Goal: Information Seeking & Learning: Check status

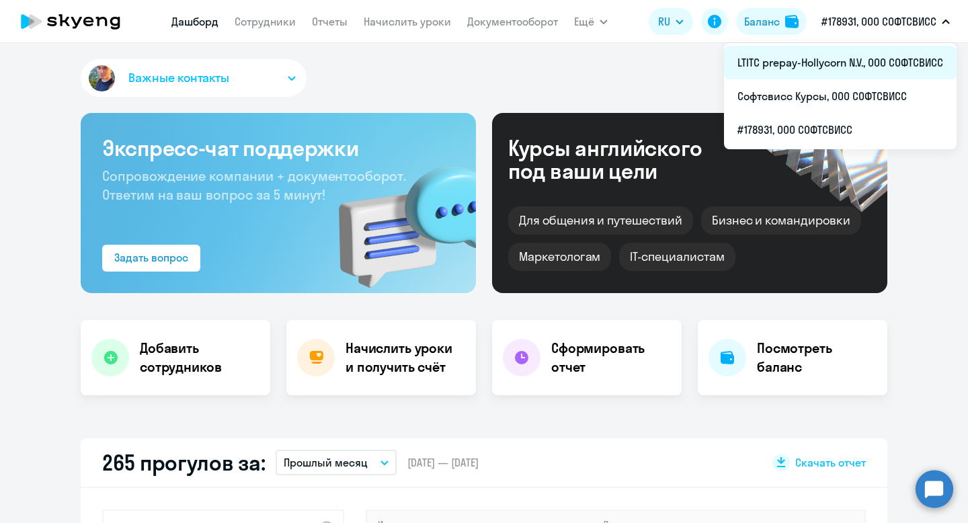
click at [851, 60] on li "LTITC prepay-Hollycorn N.V., ООО СОФТСВИСС" at bounding box center [840, 63] width 233 height 34
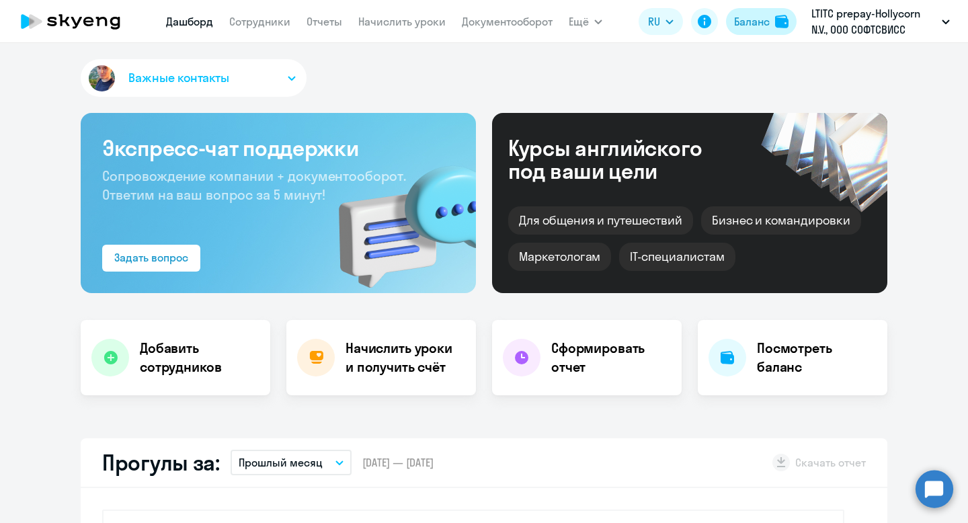
click at [755, 30] on button "Баланс" at bounding box center [761, 21] width 71 height 27
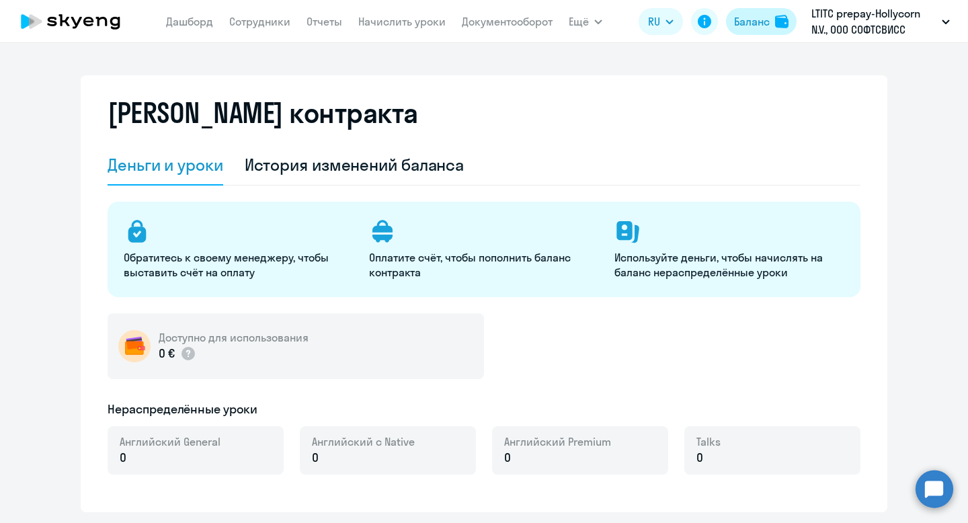
select select "english_adult_not_native_speaker"
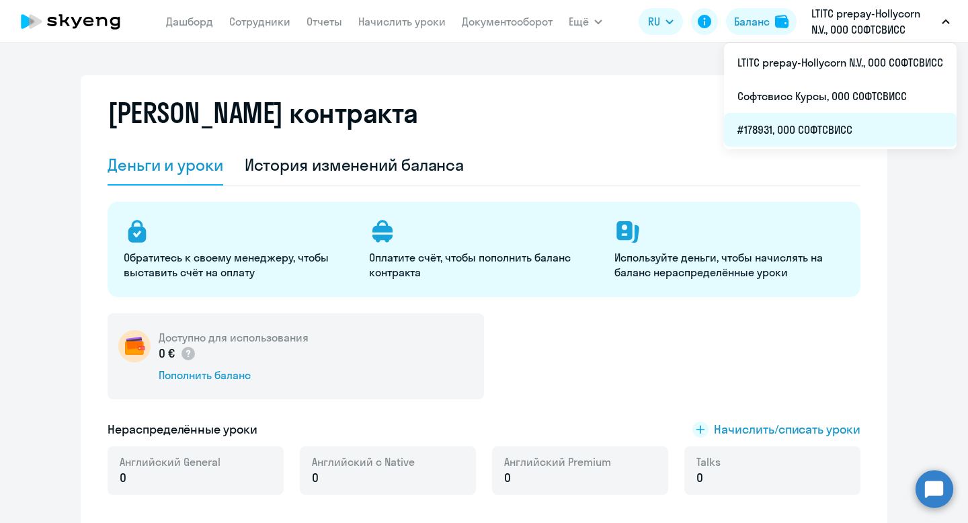
click at [814, 122] on li "#178931, ООО СОФТСВИСС" at bounding box center [840, 130] width 233 height 34
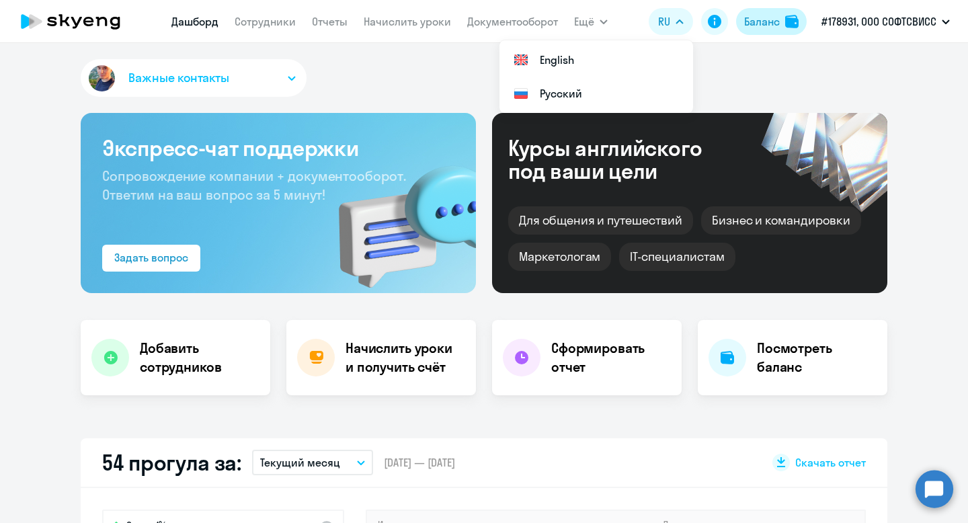
click at [767, 15] on div "Баланс" at bounding box center [762, 21] width 36 height 16
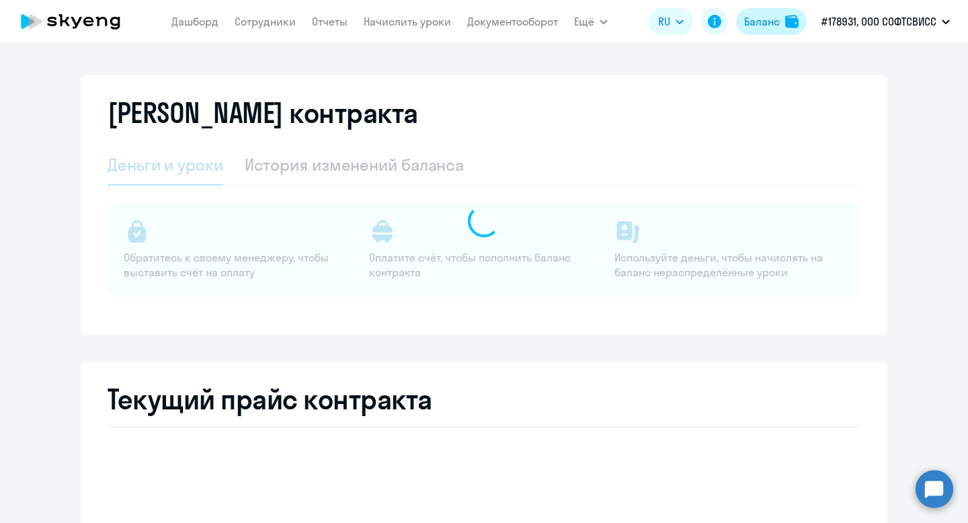
select select "english_adult_not_native_speaker"
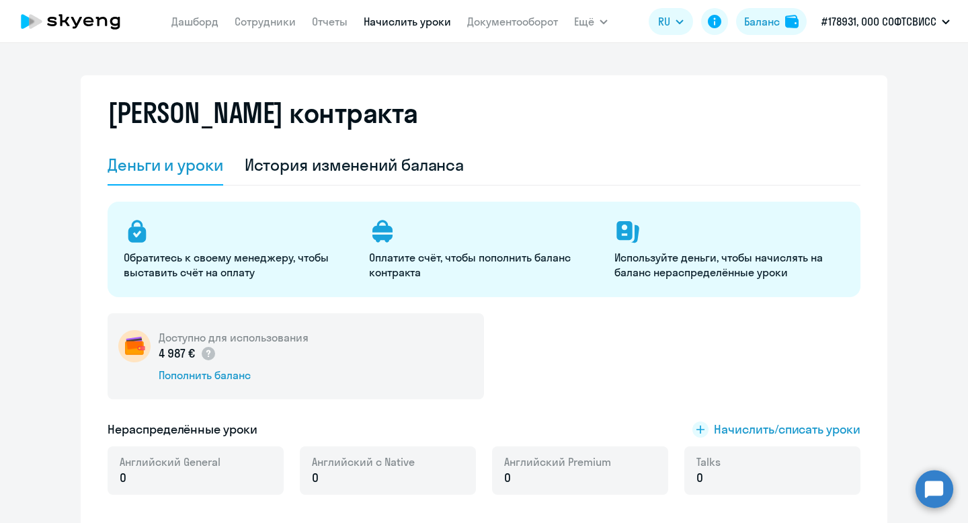
click at [416, 27] on link "Начислить уроки" at bounding box center [407, 21] width 87 height 13
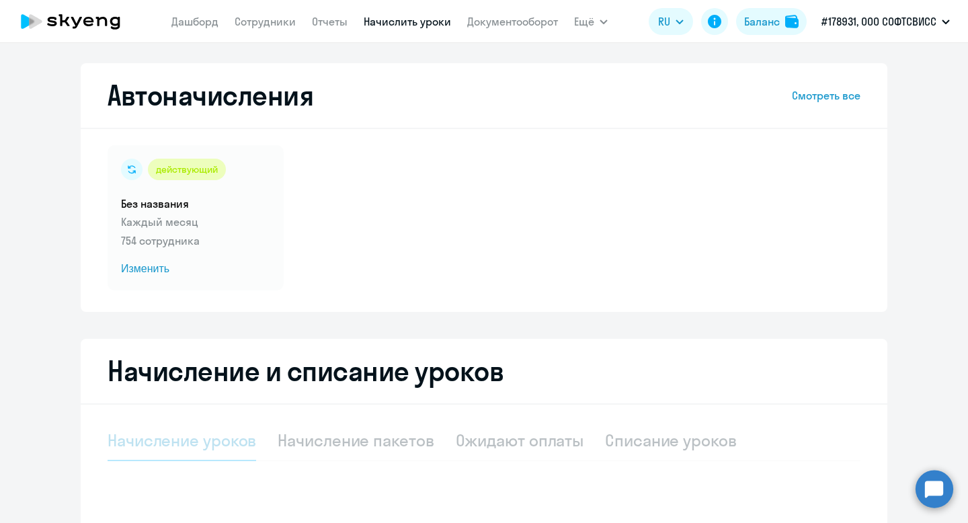
scroll to position [207, 0]
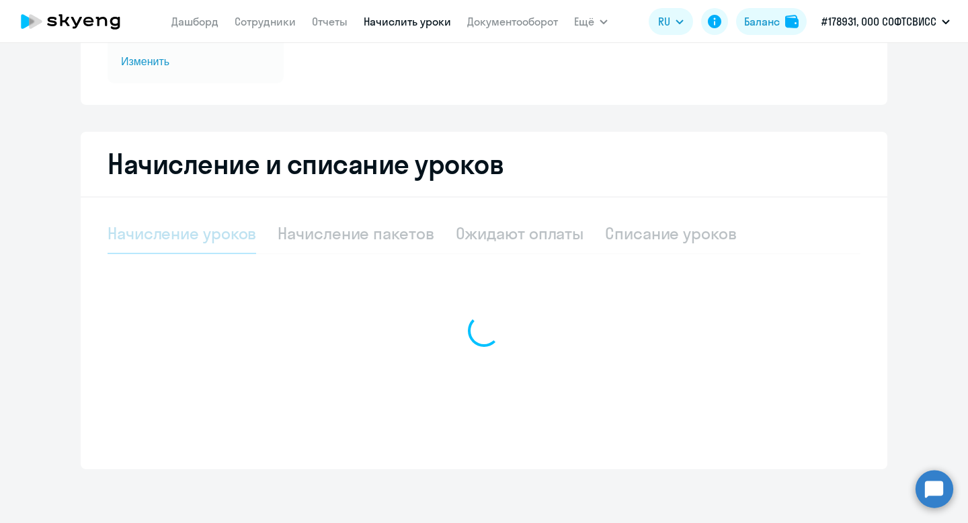
select select "10"
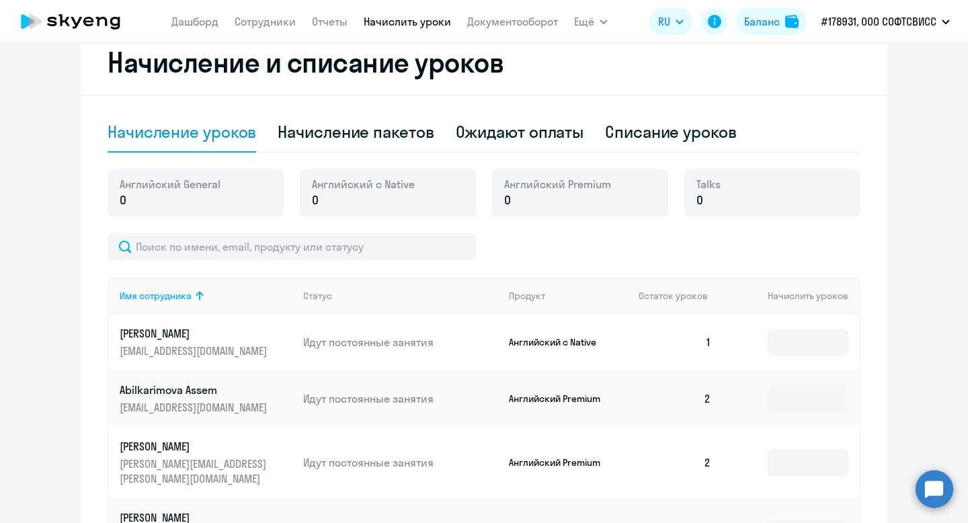
scroll to position [0, 0]
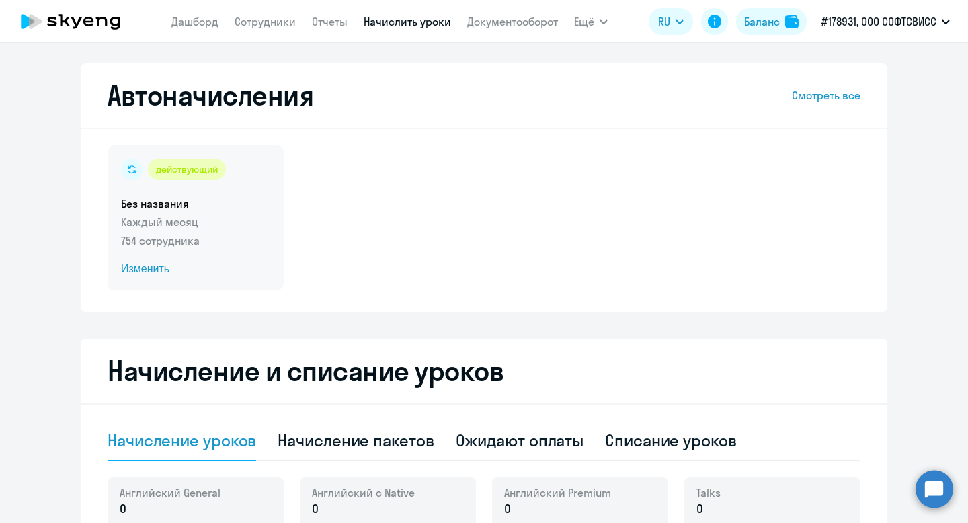
click at [145, 264] on span "Изменить" at bounding box center [195, 269] width 149 height 16
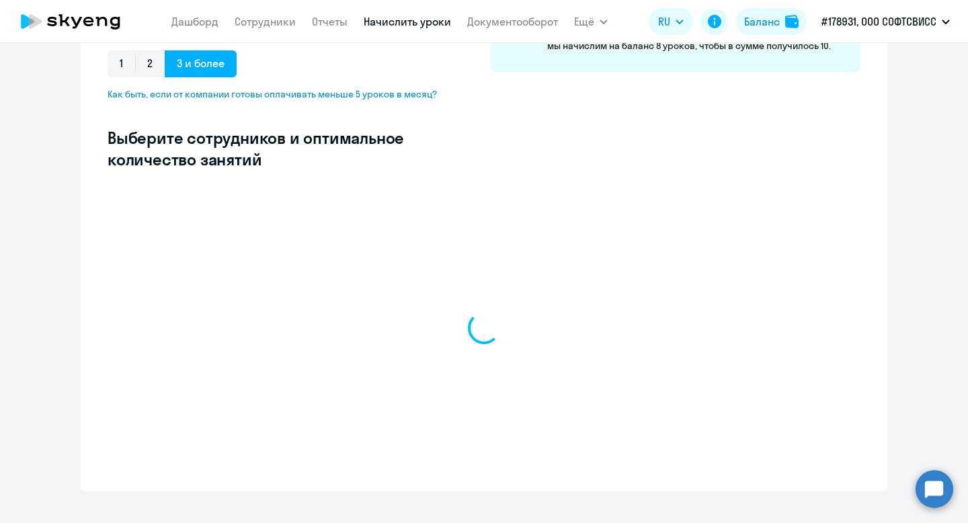
scroll to position [302, 0]
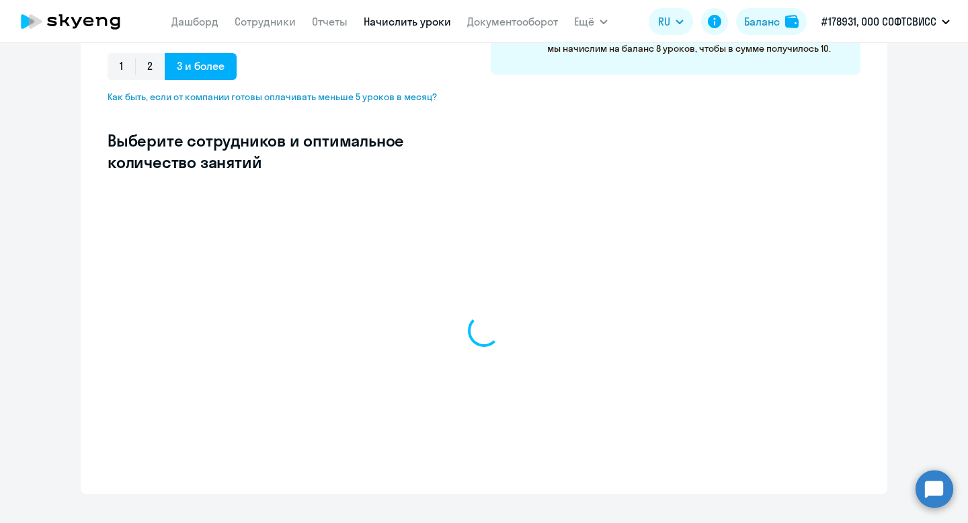
select select "10"
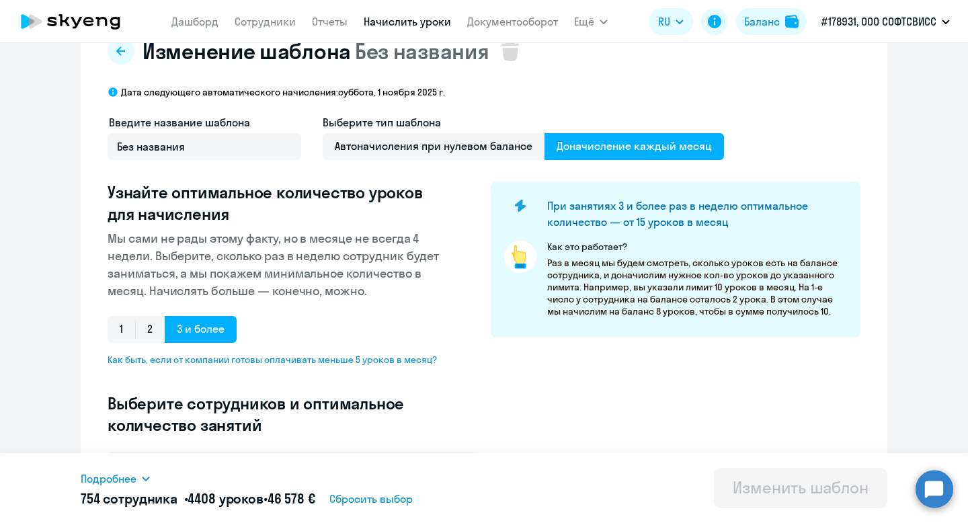
scroll to position [0, 0]
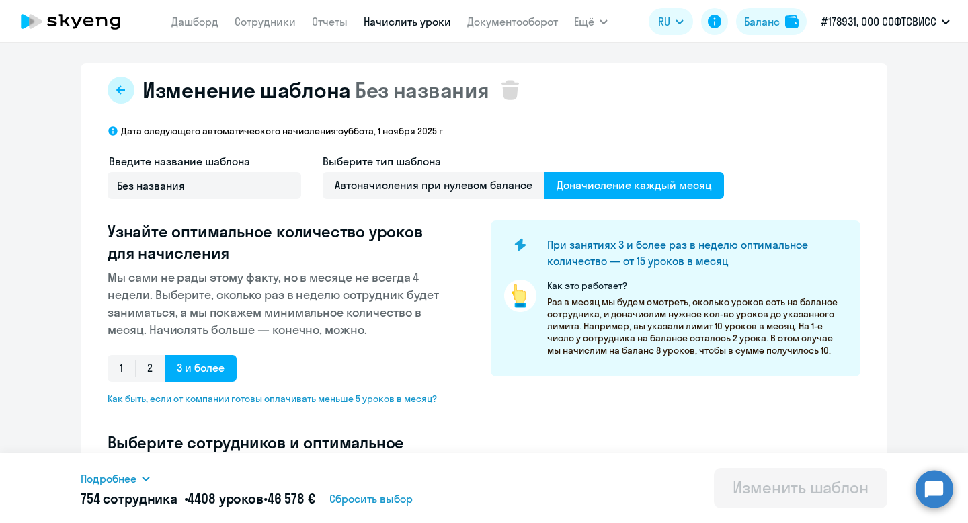
click at [115, 99] on button at bounding box center [121, 90] width 27 height 27
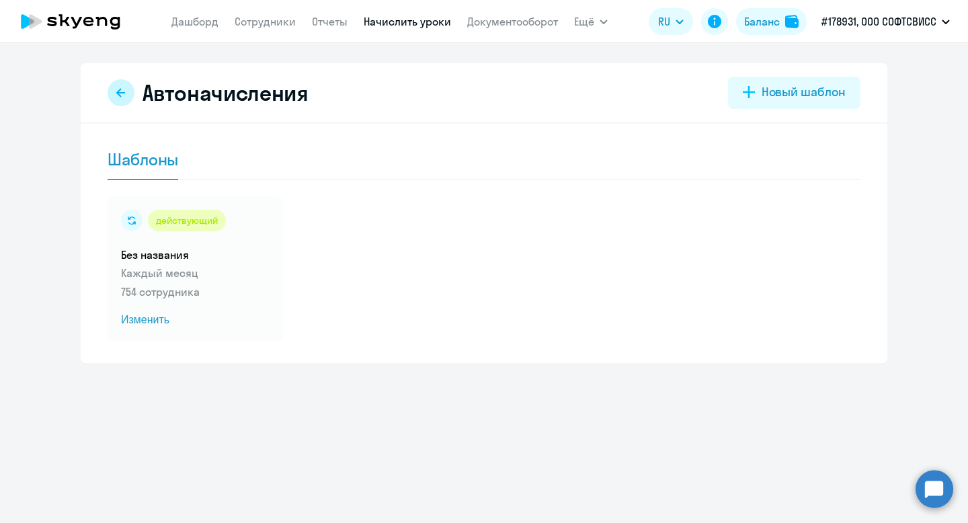
click at [116, 93] on icon at bounding box center [121, 92] width 11 height 11
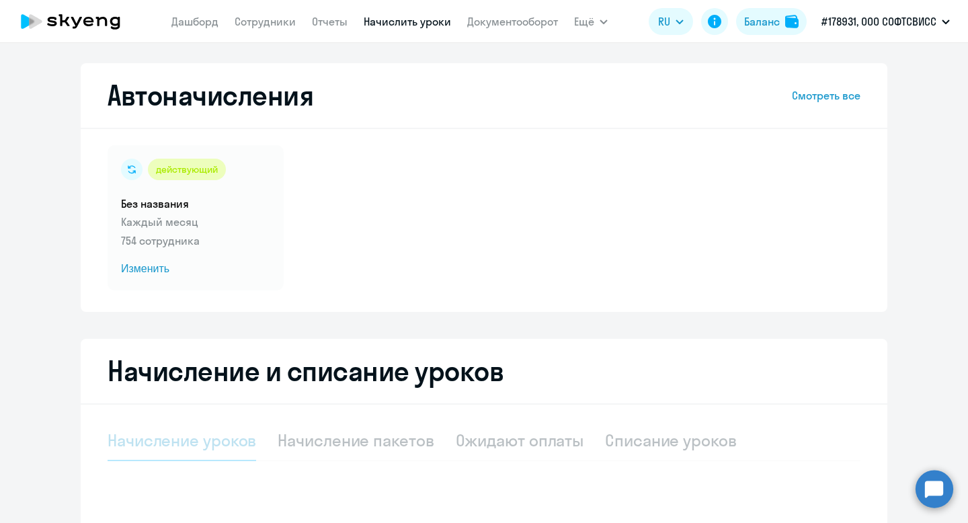
select select "10"
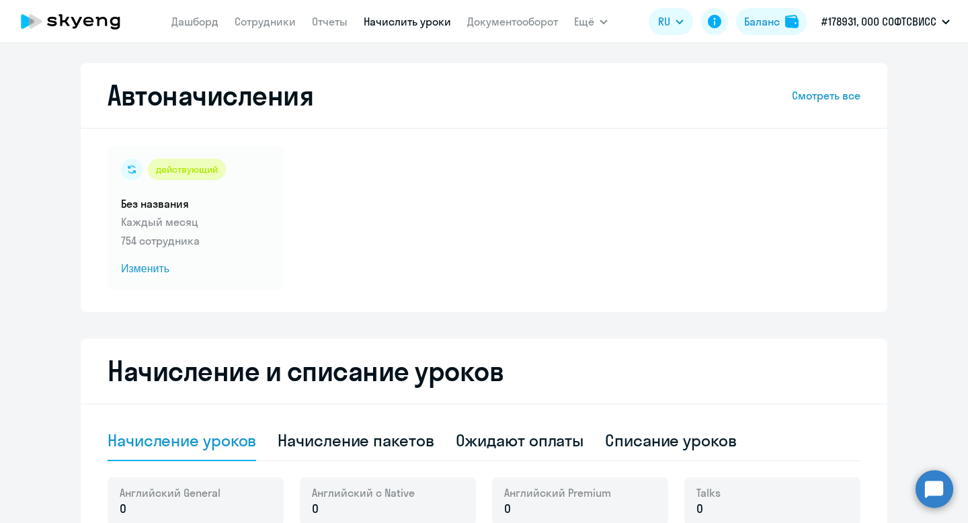
click at [243, 30] on nav "[PERSON_NAME] Отчеты Начислить уроки Документооборот" at bounding box center [364, 21] width 387 height 27
click at [246, 28] on app-menu-item-link "Сотрудники" at bounding box center [265, 21] width 61 height 17
click at [271, 19] on link "Сотрудники" at bounding box center [265, 21] width 61 height 13
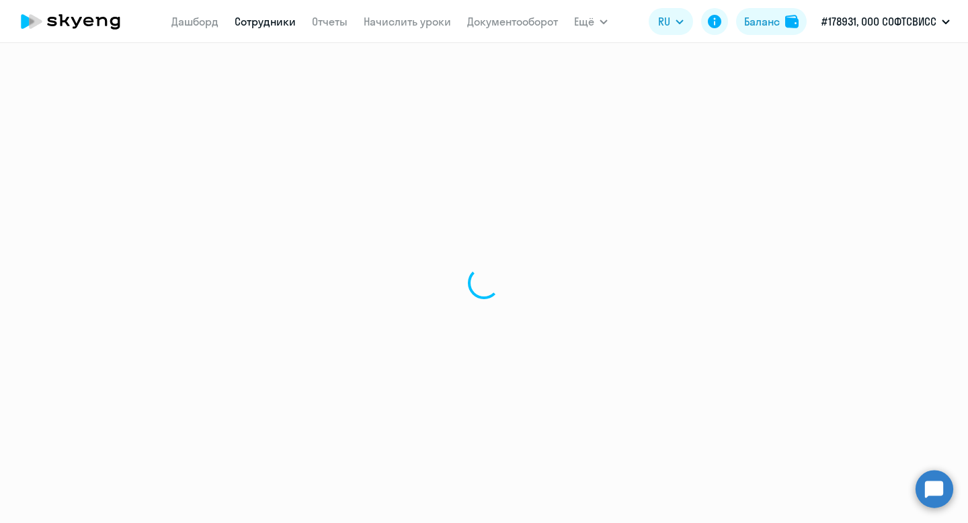
select select "30"
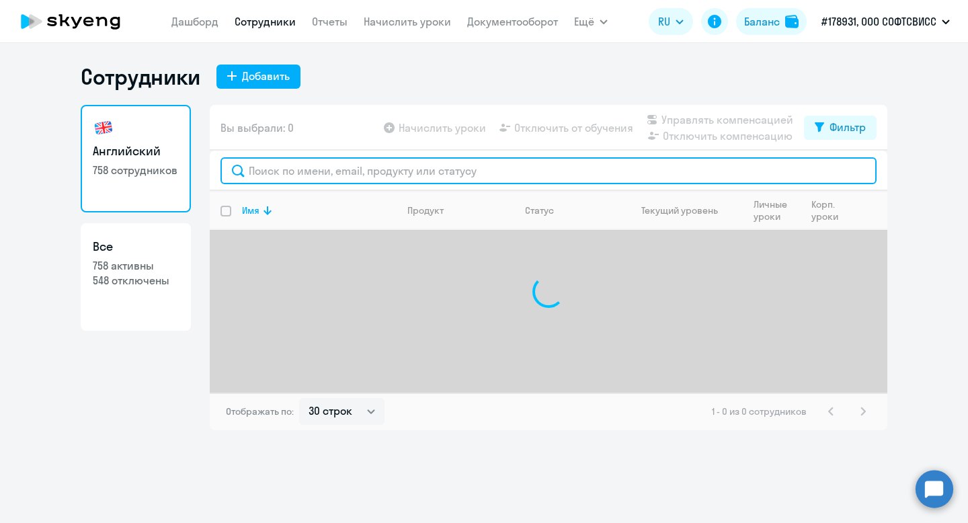
click at [338, 162] on input "text" at bounding box center [549, 170] width 656 height 27
paste input "arasov"
click at [250, 172] on input "arasov" at bounding box center [549, 170] width 656 height 27
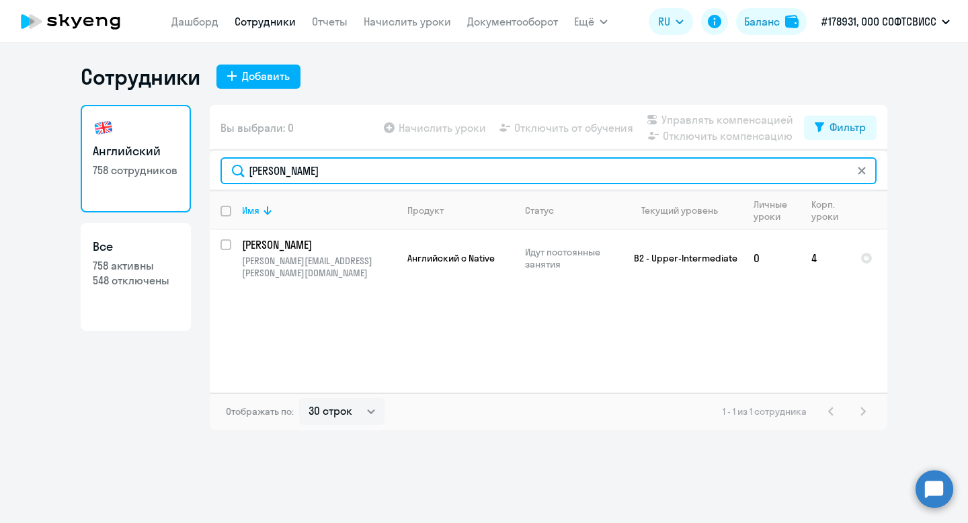
click at [272, 170] on input "[PERSON_NAME]" at bounding box center [549, 170] width 656 height 27
paste input "[PERSON_NAME]"
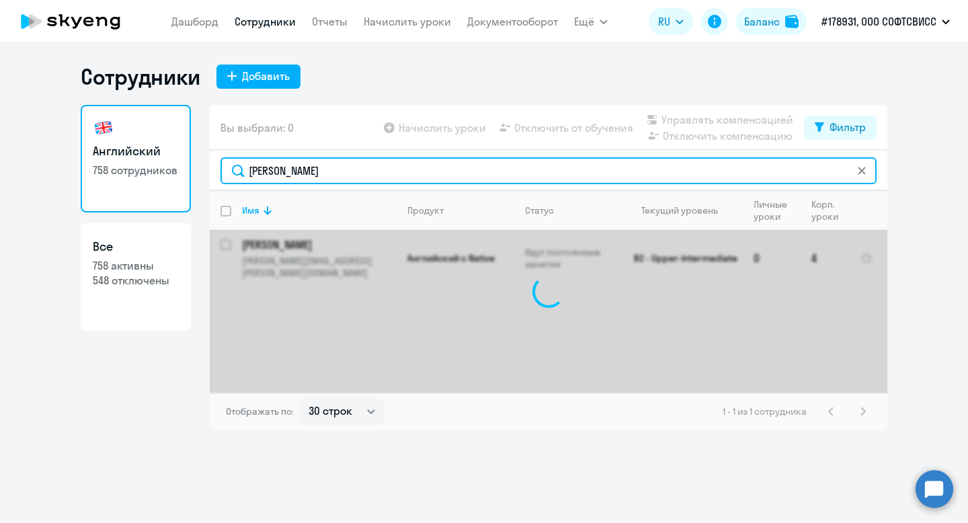
click at [268, 171] on input "[PERSON_NAME]" at bounding box center [549, 170] width 656 height 27
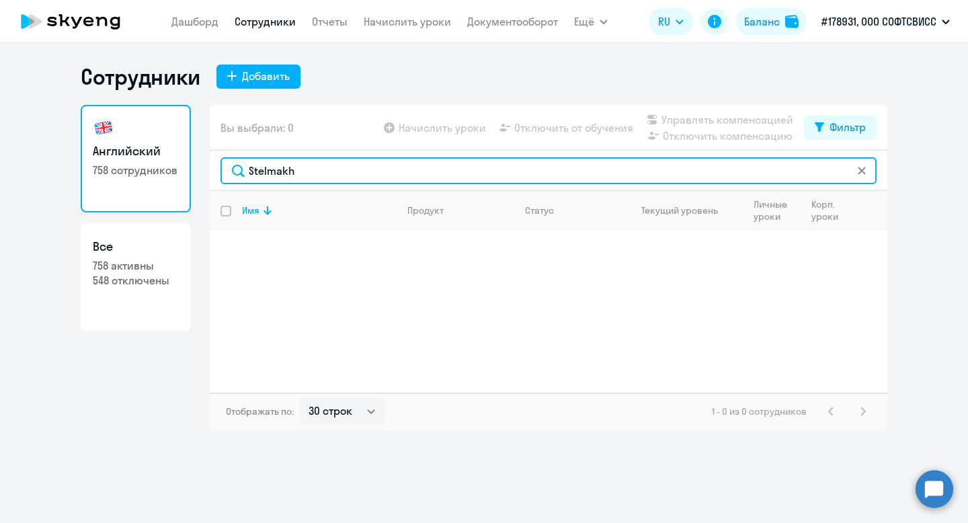
type input "Stelmakh"
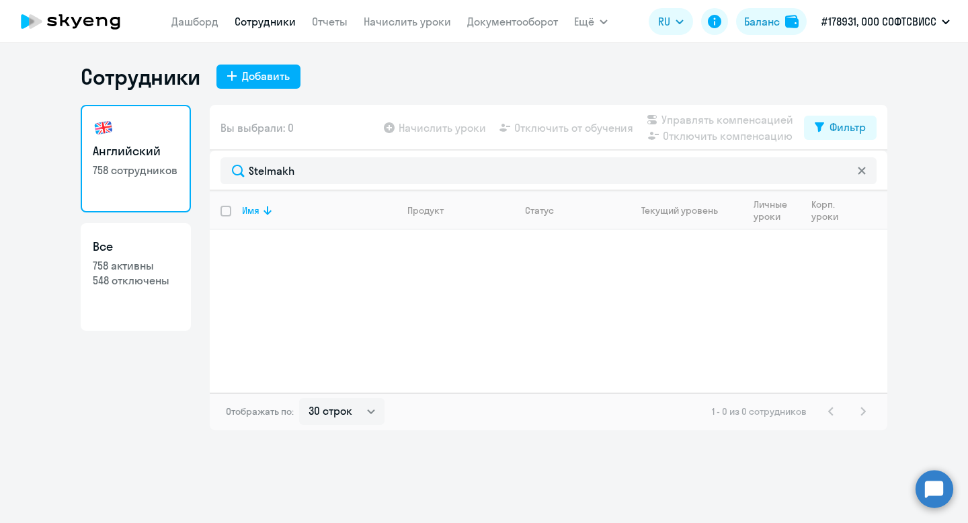
click at [854, 102] on div "Сотрудники Добавить Английский 758 сотрудников Все 758 активны 548 отключены Вы…" at bounding box center [484, 246] width 807 height 367
click at [854, 118] on button "Фильтр" at bounding box center [840, 128] width 73 height 24
click at [857, 176] on span at bounding box center [854, 171] width 23 height 13
click at [843, 171] on input "checkbox" at bounding box center [843, 171] width 1 height 1
checkbox input "true"
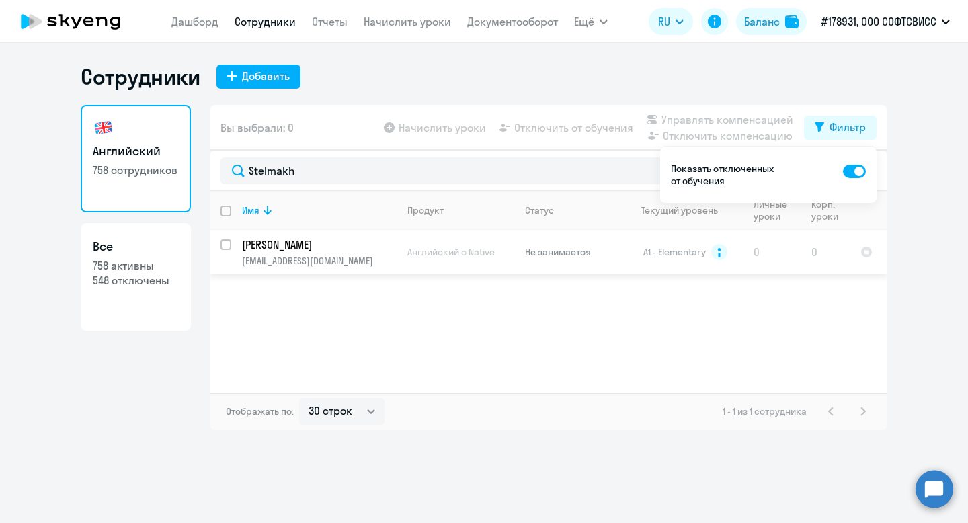
click at [311, 248] on p "[PERSON_NAME]" at bounding box center [318, 244] width 152 height 15
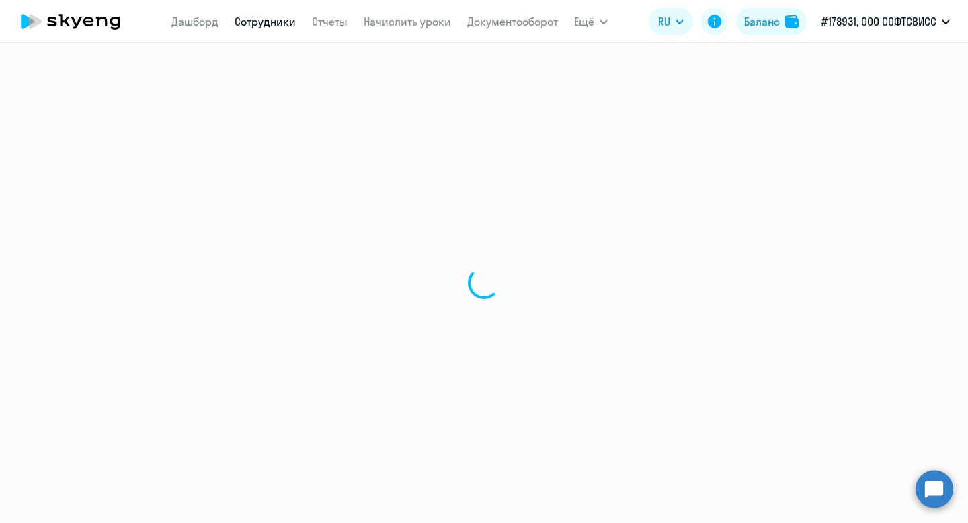
select select "english"
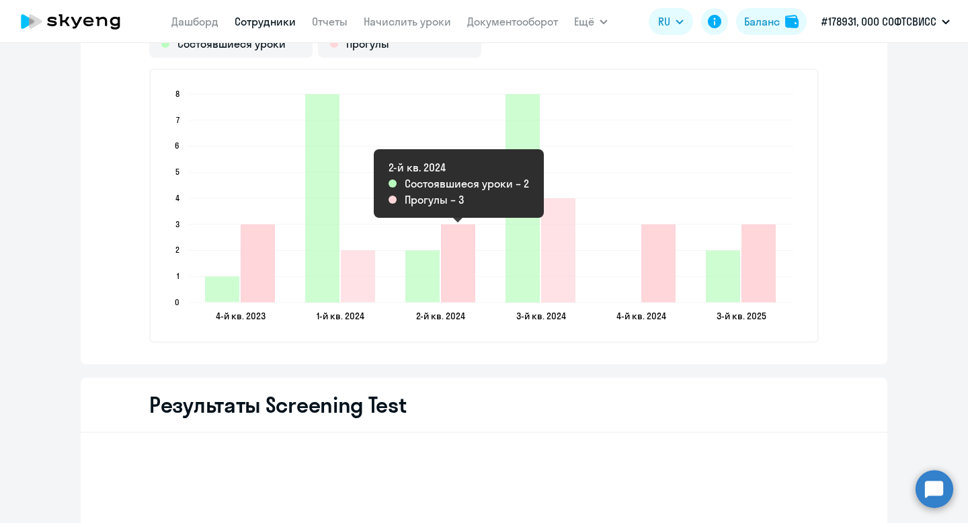
scroll to position [1744, 0]
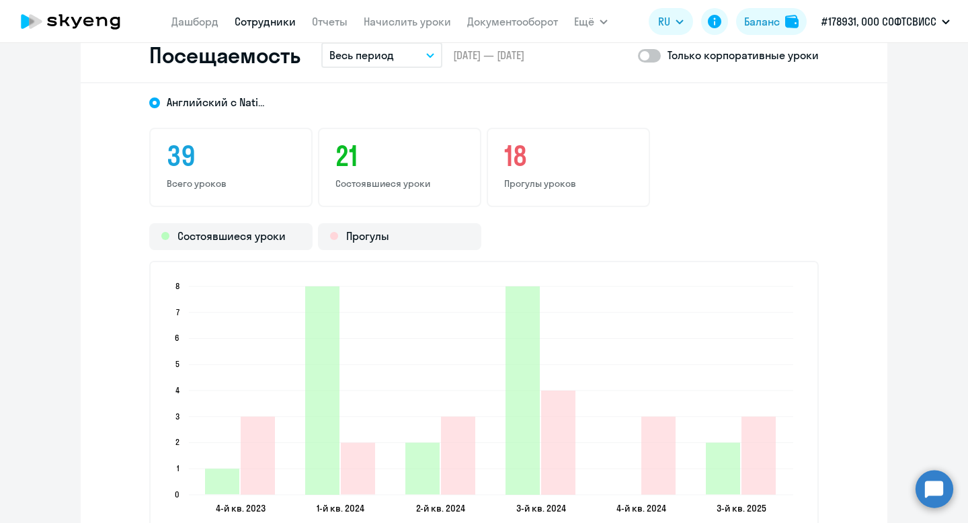
click at [354, 69] on div "Посещаемость Весь период – [DATE] — [DATE] Только корпоративные уроки" at bounding box center [484, 55] width 807 height 55
click at [358, 62] on p "Весь период" at bounding box center [362, 55] width 65 height 16
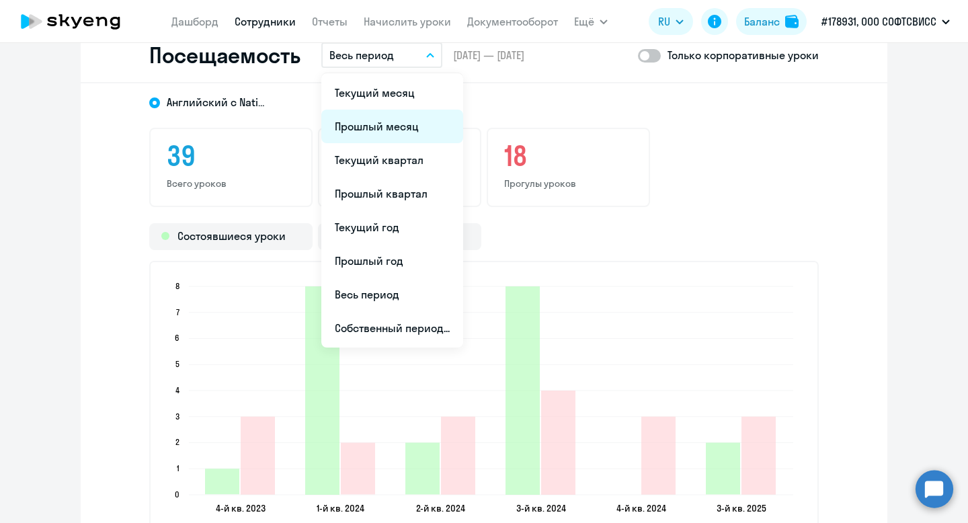
click at [390, 130] on li "Прошлый месяц" at bounding box center [392, 127] width 142 height 34
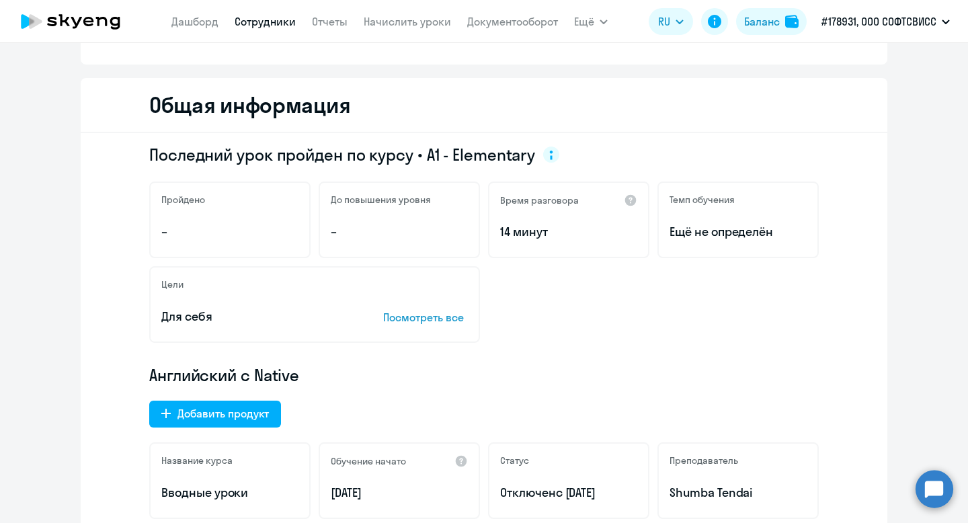
scroll to position [126, 0]
